Goal: Navigation & Orientation: Find specific page/section

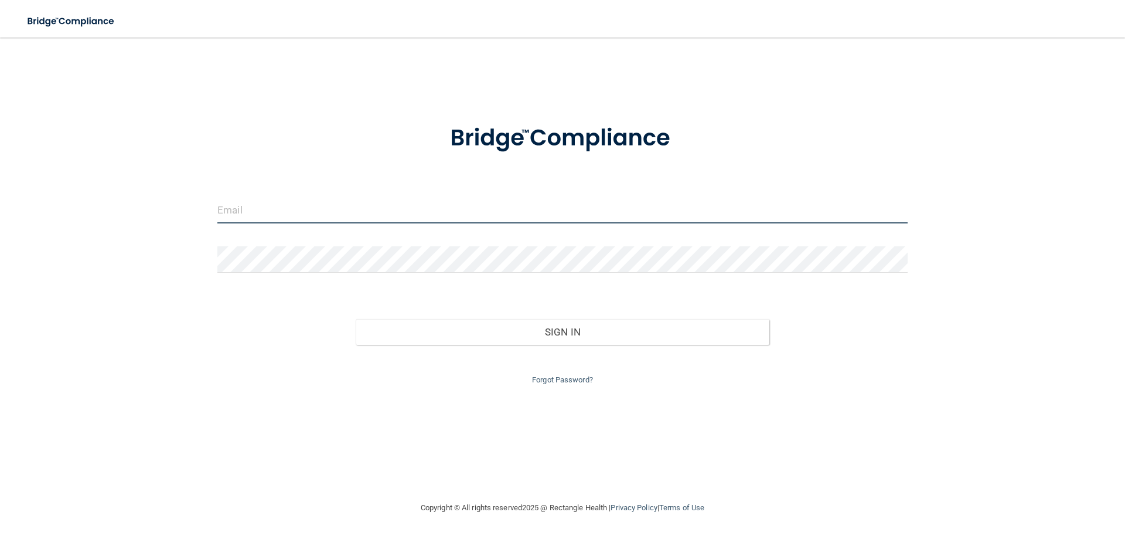
click at [262, 213] on input "email" at bounding box center [562, 210] width 690 height 26
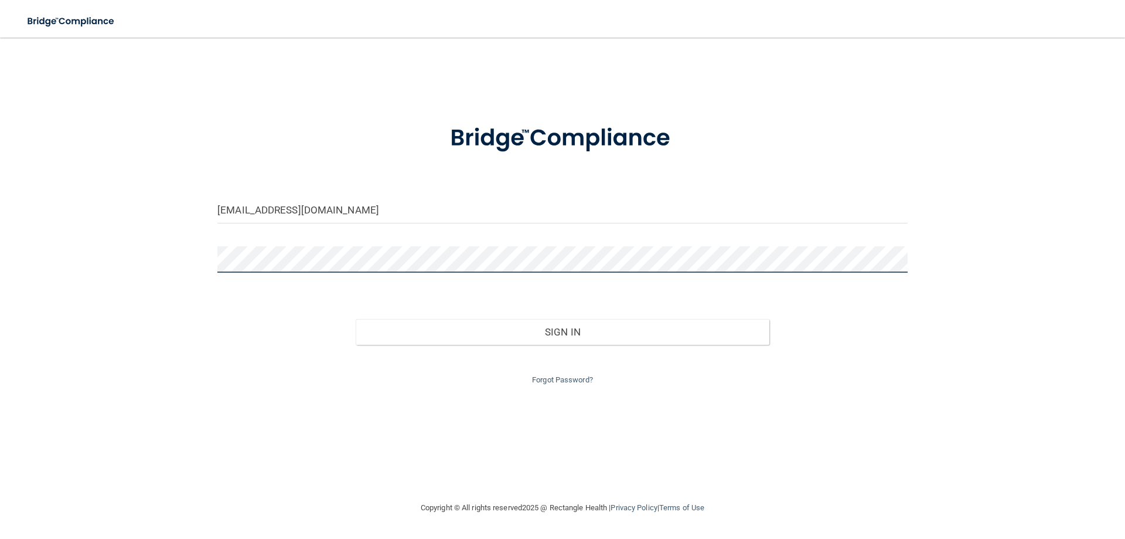
click at [356, 319] on button "Sign In" at bounding box center [563, 332] width 414 height 26
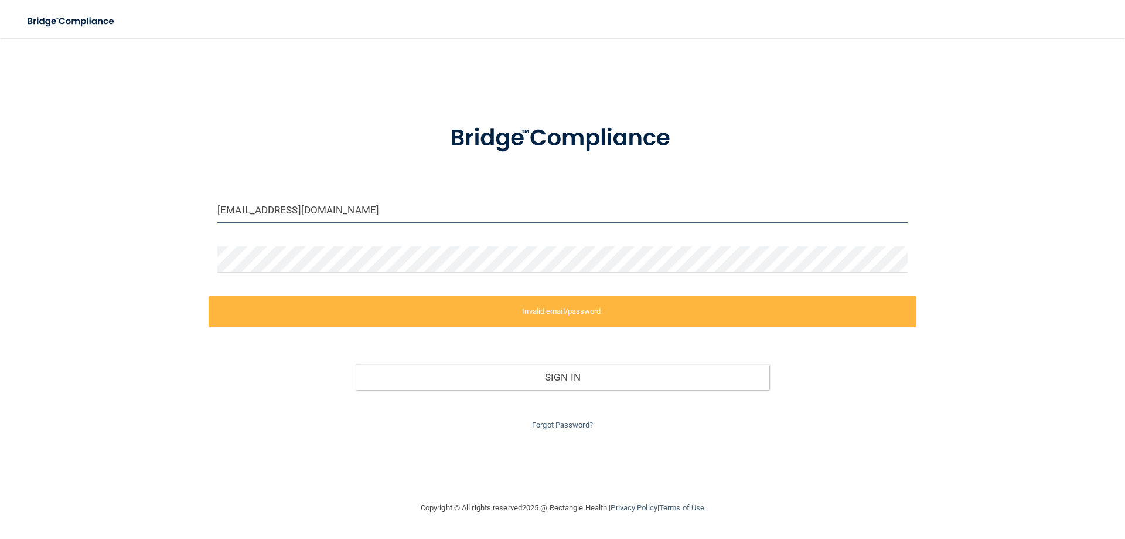
drag, startPoint x: 247, startPoint y: 211, endPoint x: 169, endPoint y: 208, distance: 78.0
click at [186, 209] on div "[EMAIL_ADDRESS][DOMAIN_NAME] Invalid email/password. You don't have permission …" at bounding box center [562, 268] width 1078 height 439
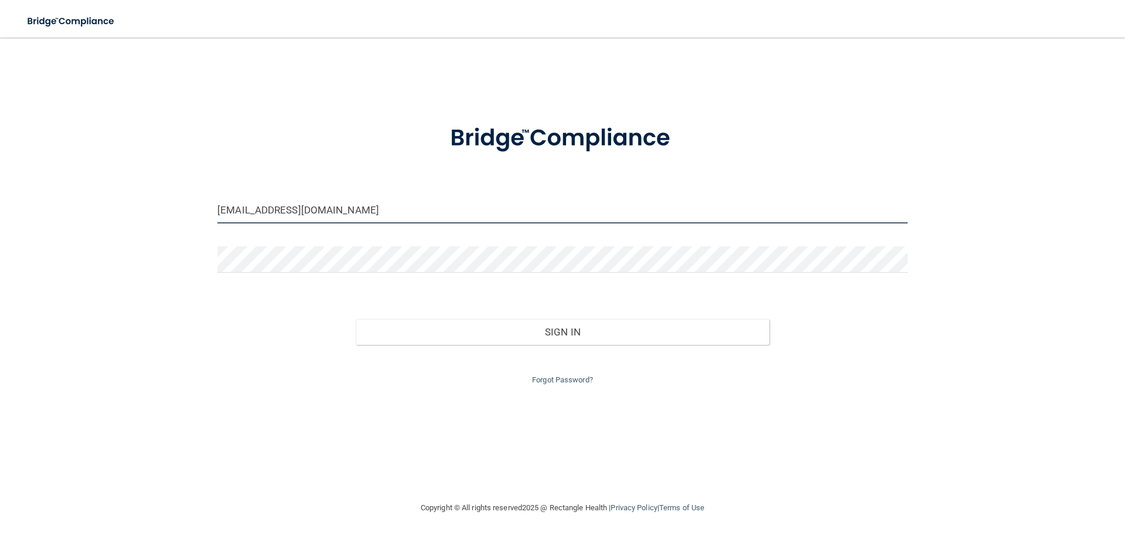
type input "[EMAIL_ADDRESS][DOMAIN_NAME]"
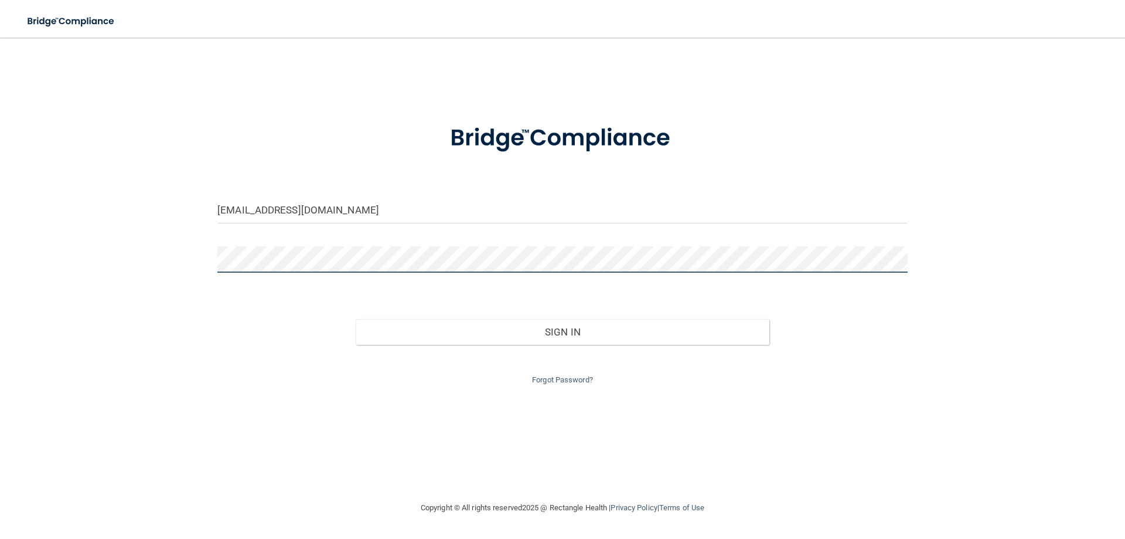
click at [356, 319] on button "Sign In" at bounding box center [563, 332] width 414 height 26
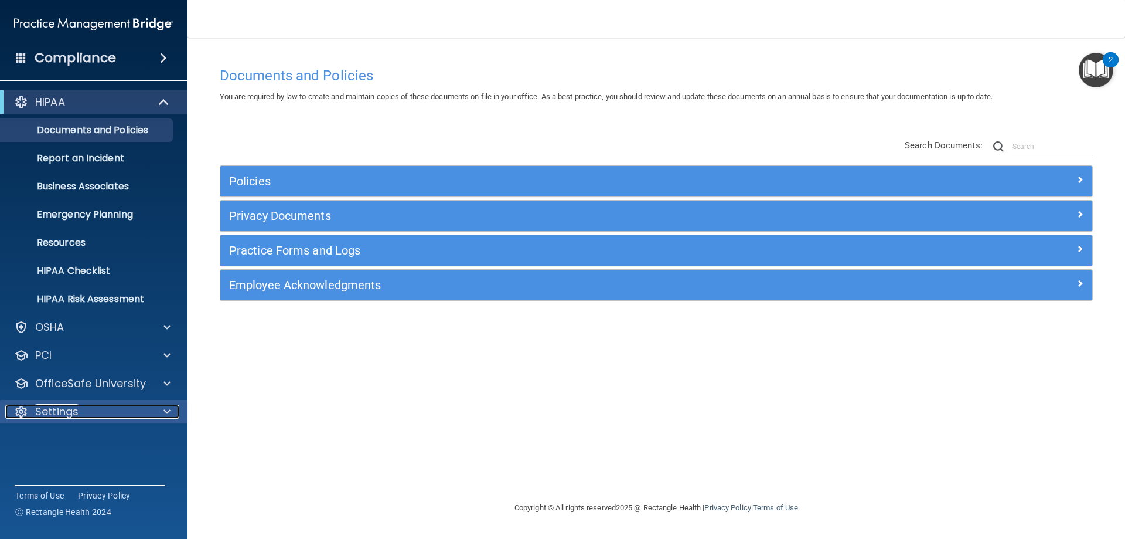
click at [46, 413] on p "Settings" at bounding box center [56, 411] width 43 height 14
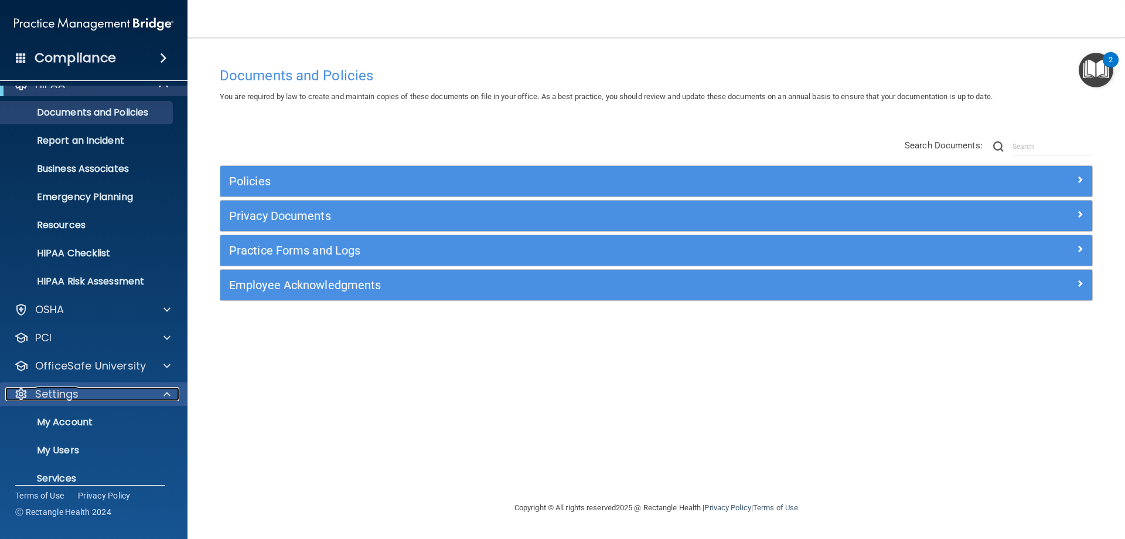
scroll to position [60, 0]
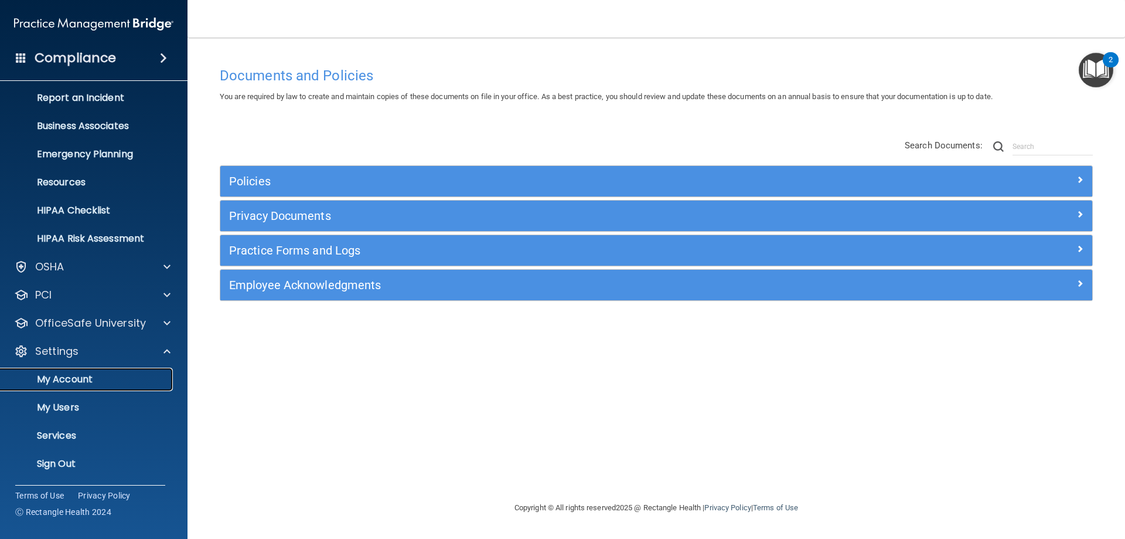
click at [53, 377] on p "My Account" at bounding box center [88, 379] width 160 height 12
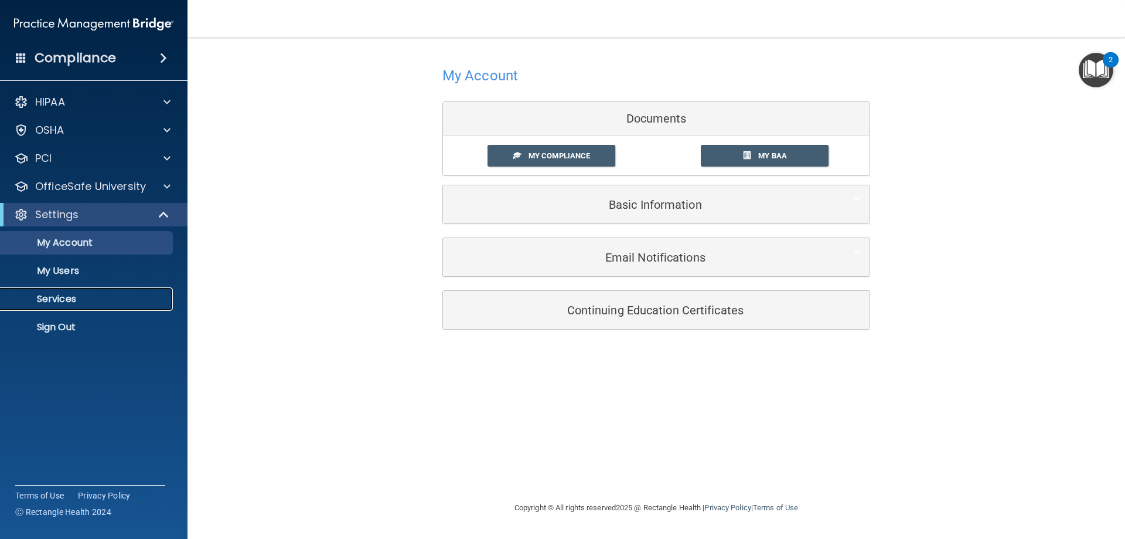
click at [47, 299] on p "Services" at bounding box center [88, 299] width 160 height 12
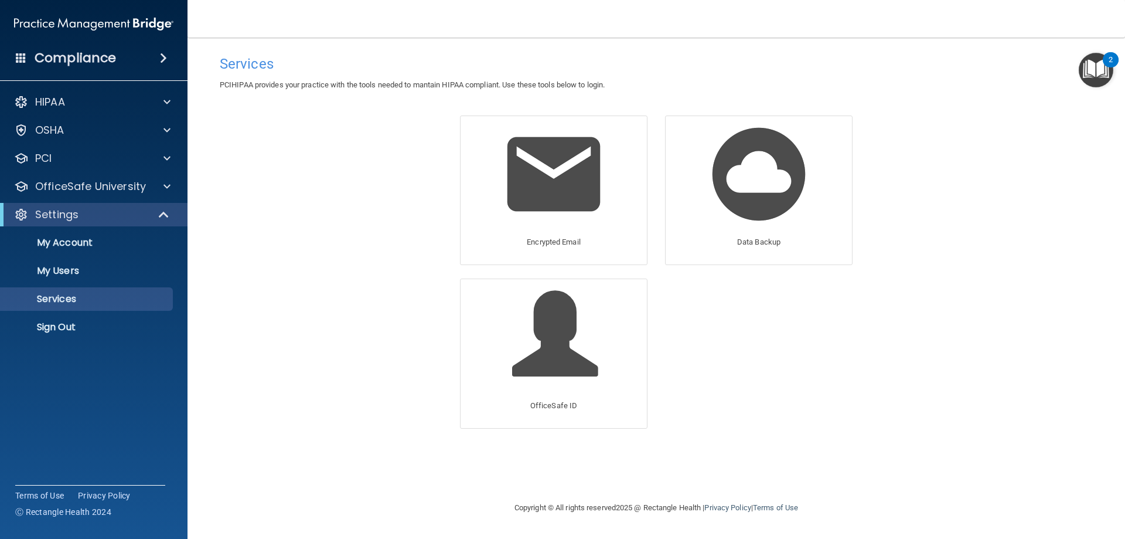
click at [250, 135] on div "Services PCIHIPAA provides your practice with the tools needed to mantain HIPAA…" at bounding box center [656, 268] width 891 height 439
click at [305, 238] on div "Services PCIHIPAA provides your practice with the tools needed to mantain HIPAA…" at bounding box center [656, 268] width 891 height 439
click at [64, 59] on h4 "Compliance" at bounding box center [75, 58] width 81 height 16
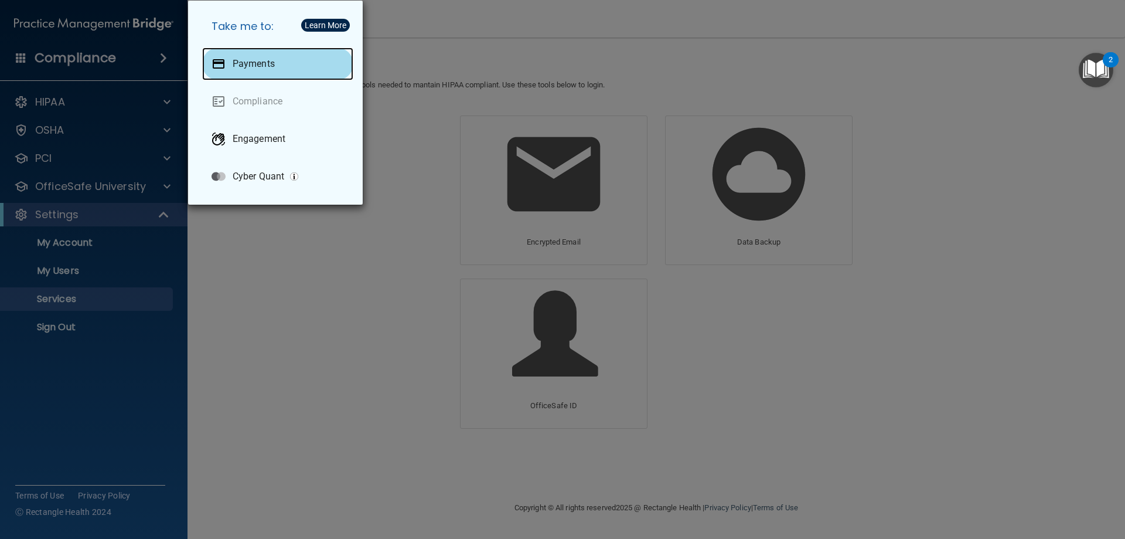
click at [250, 66] on p "Payments" at bounding box center [254, 64] width 42 height 12
click at [261, 63] on p "Payments" at bounding box center [254, 64] width 42 height 12
click at [342, 294] on div "Take me to: Payments Compliance Engagement Cyber Quant" at bounding box center [562, 269] width 1125 height 539
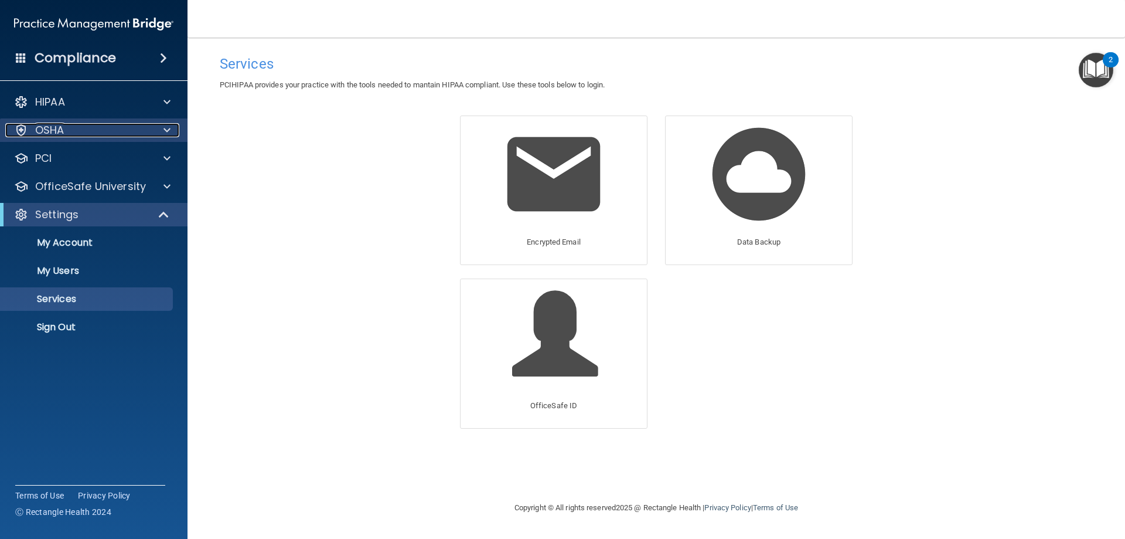
click at [54, 128] on p "OSHA" at bounding box center [49, 130] width 29 height 14
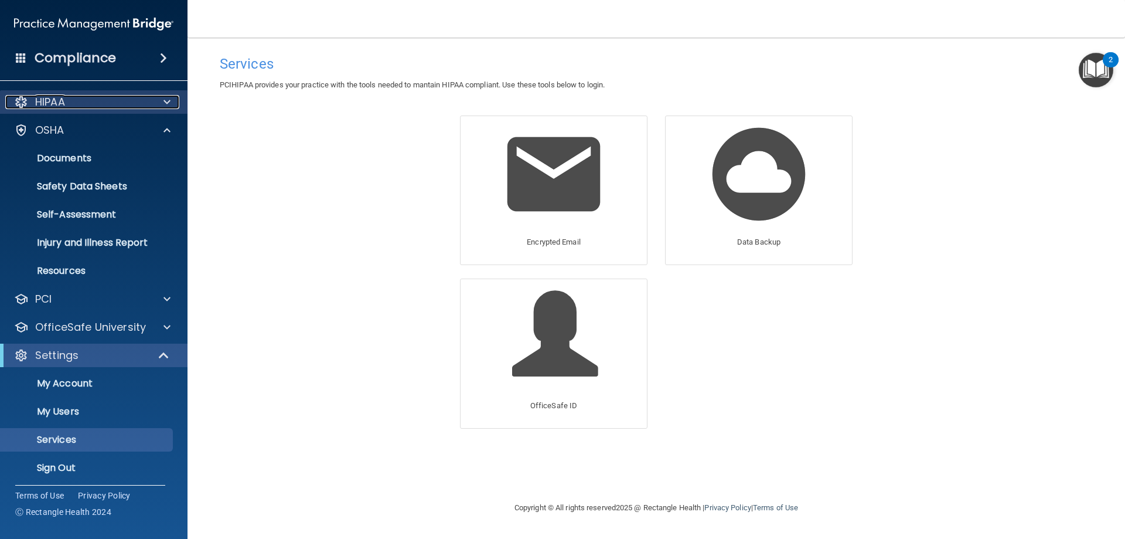
click at [160, 95] on div at bounding box center [165, 102] width 29 height 14
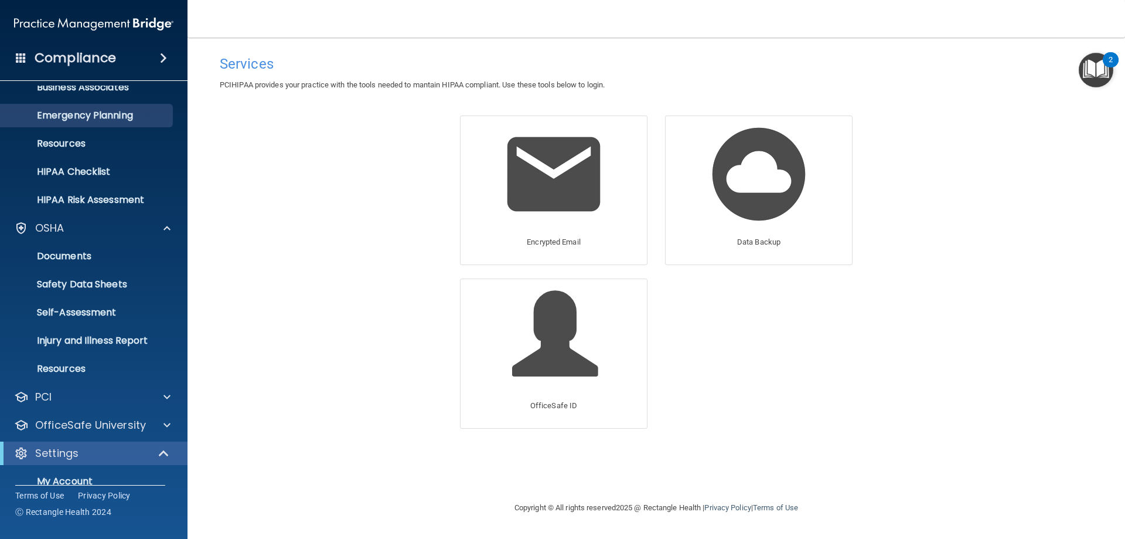
scroll to position [201, 0]
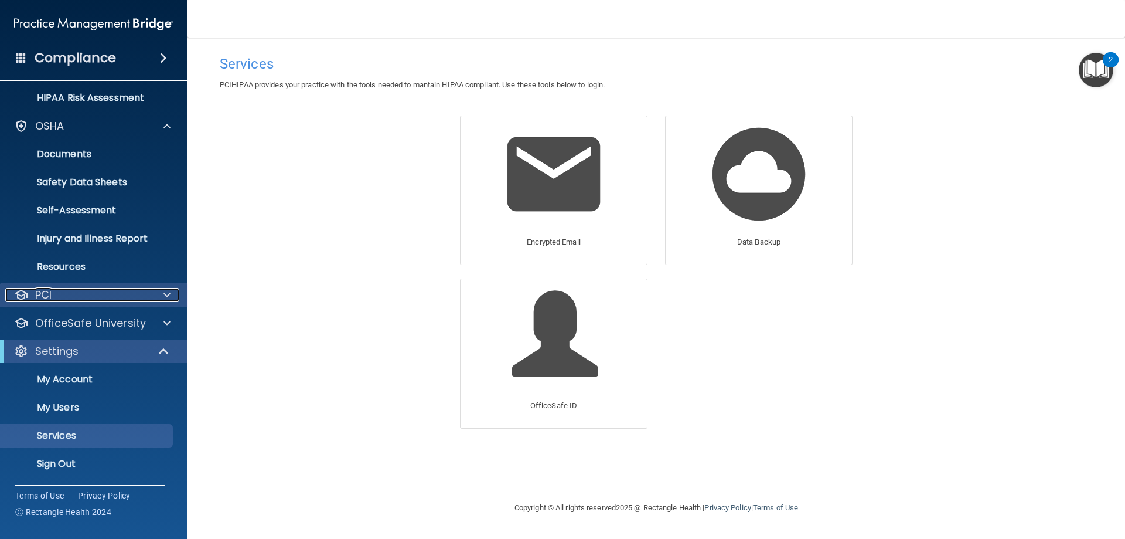
click at [49, 298] on p "PCI" at bounding box center [43, 295] width 16 height 14
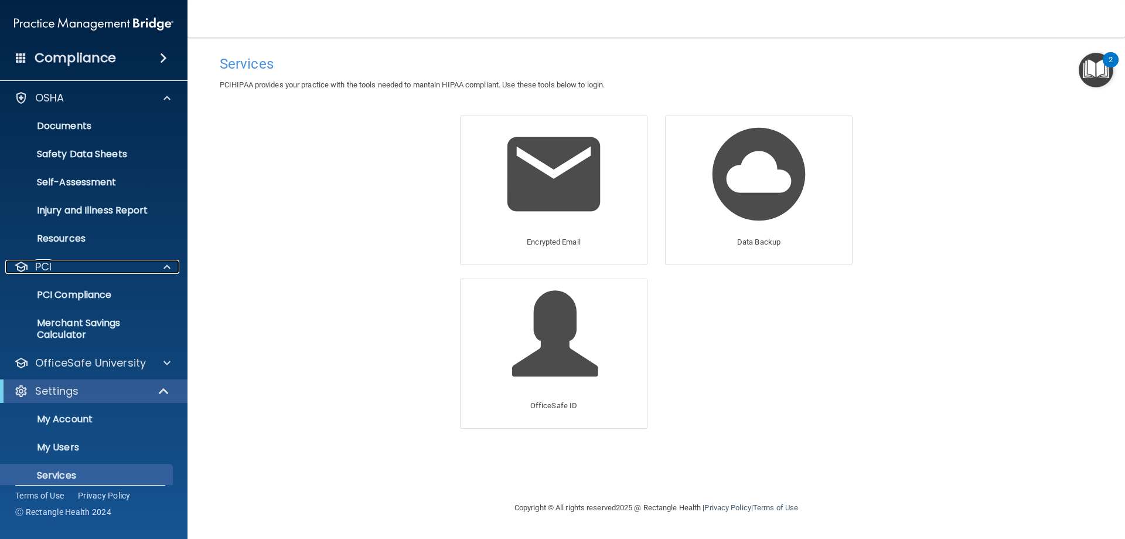
scroll to position [269, 0]
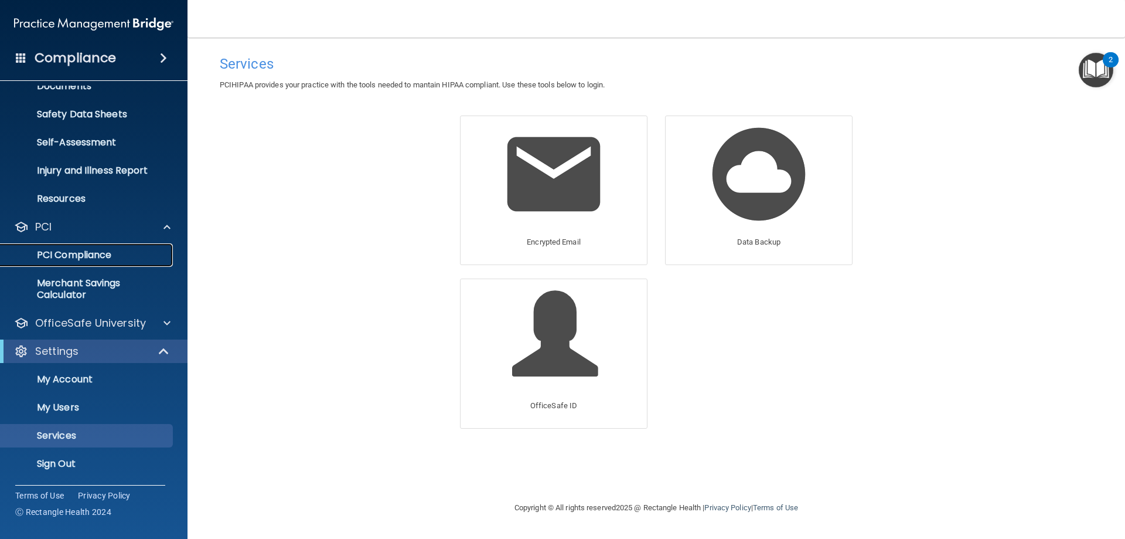
click at [84, 254] on p "PCI Compliance" at bounding box center [88, 255] width 160 height 12
